Goal: Find specific page/section: Locate a particular part of the current website

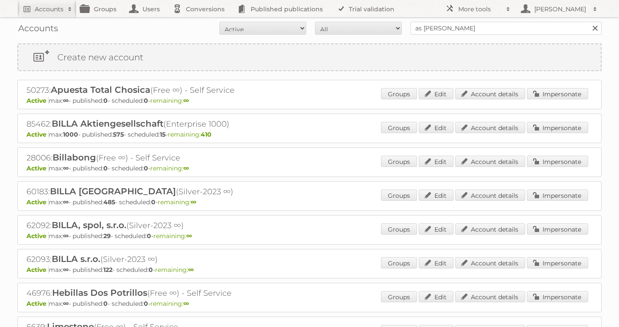
type input "as [PERSON_NAME]"
click at [588, 22] on input "Search" at bounding box center [594, 28] width 13 height 13
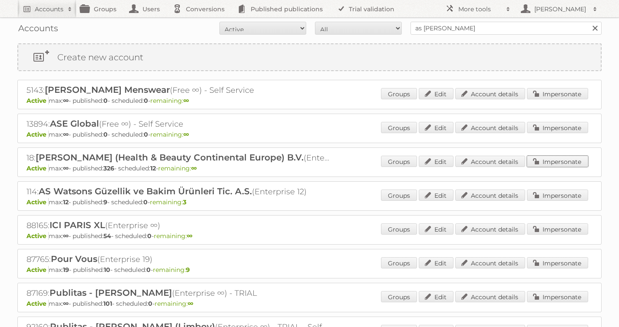
click at [545, 161] on link "Impersonate" at bounding box center [557, 161] width 61 height 11
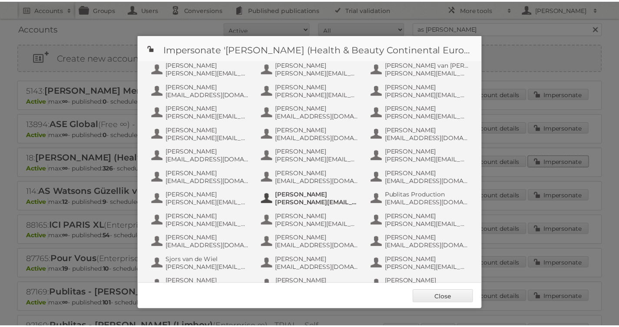
scroll to position [456, 0]
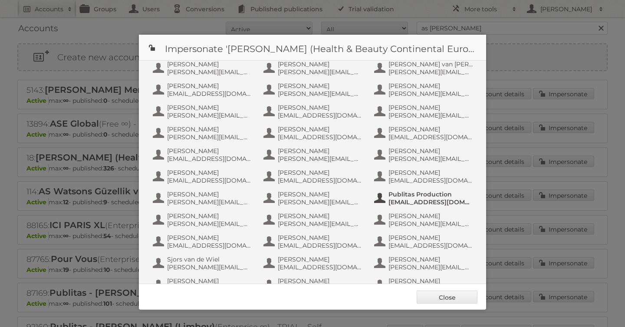
click at [413, 201] on span "info+aswatson-production@publitas.com" at bounding box center [431, 202] width 84 height 8
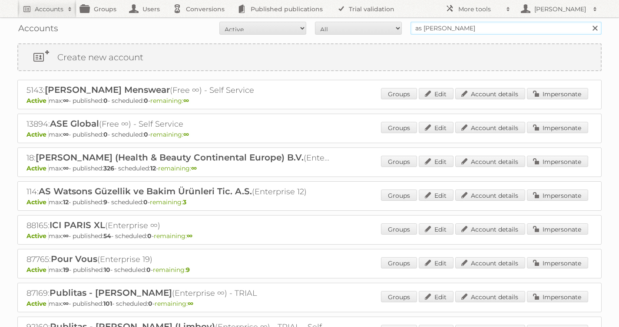
drag, startPoint x: 453, startPoint y: 26, endPoint x: 293, endPoint y: 18, distance: 160.0
click at [352, 20] on div "Accounts All Active Expired Pending All Paid Trials Self service as watson Sear…" at bounding box center [309, 28] width 584 height 22
type input "carrefour romania"
click at [588, 22] on input "Search" at bounding box center [594, 28] width 13 height 13
